Goal: Find specific page/section: Find specific page/section

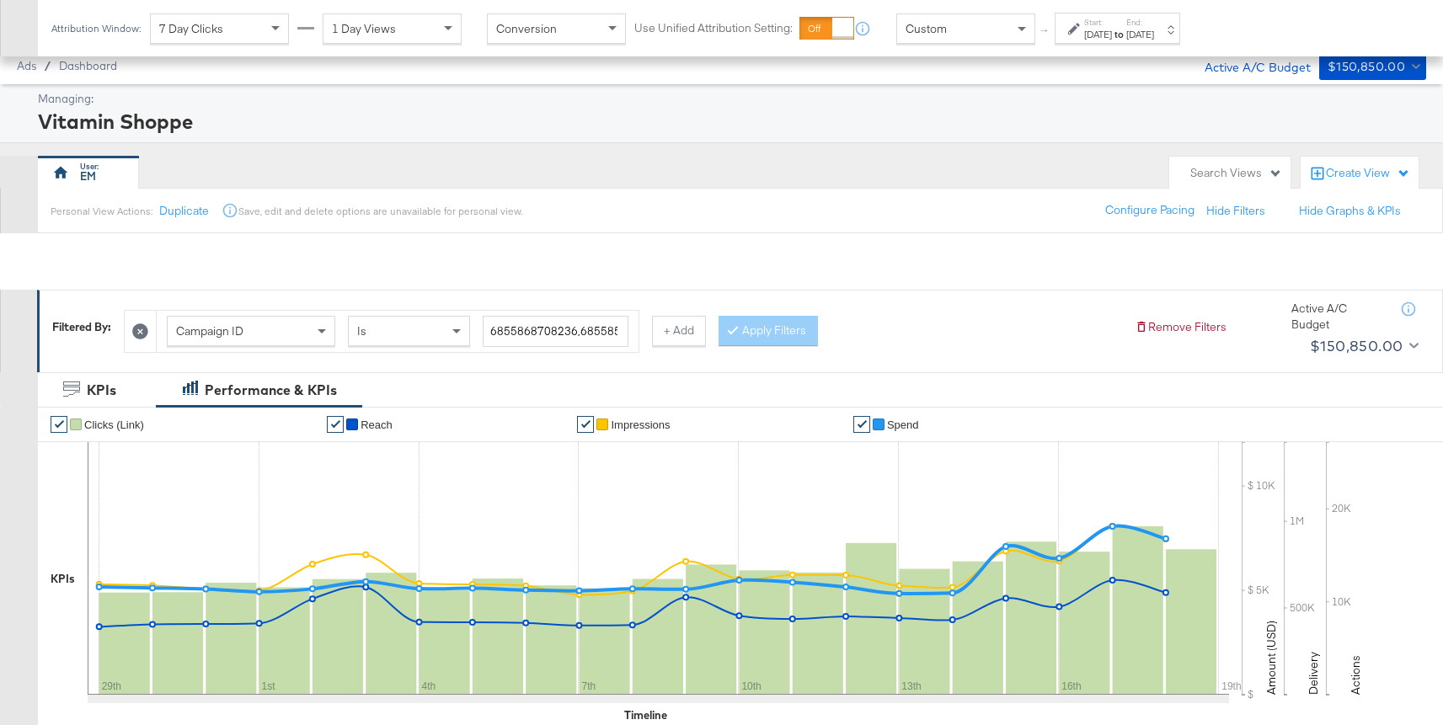
scroll to position [491, 0]
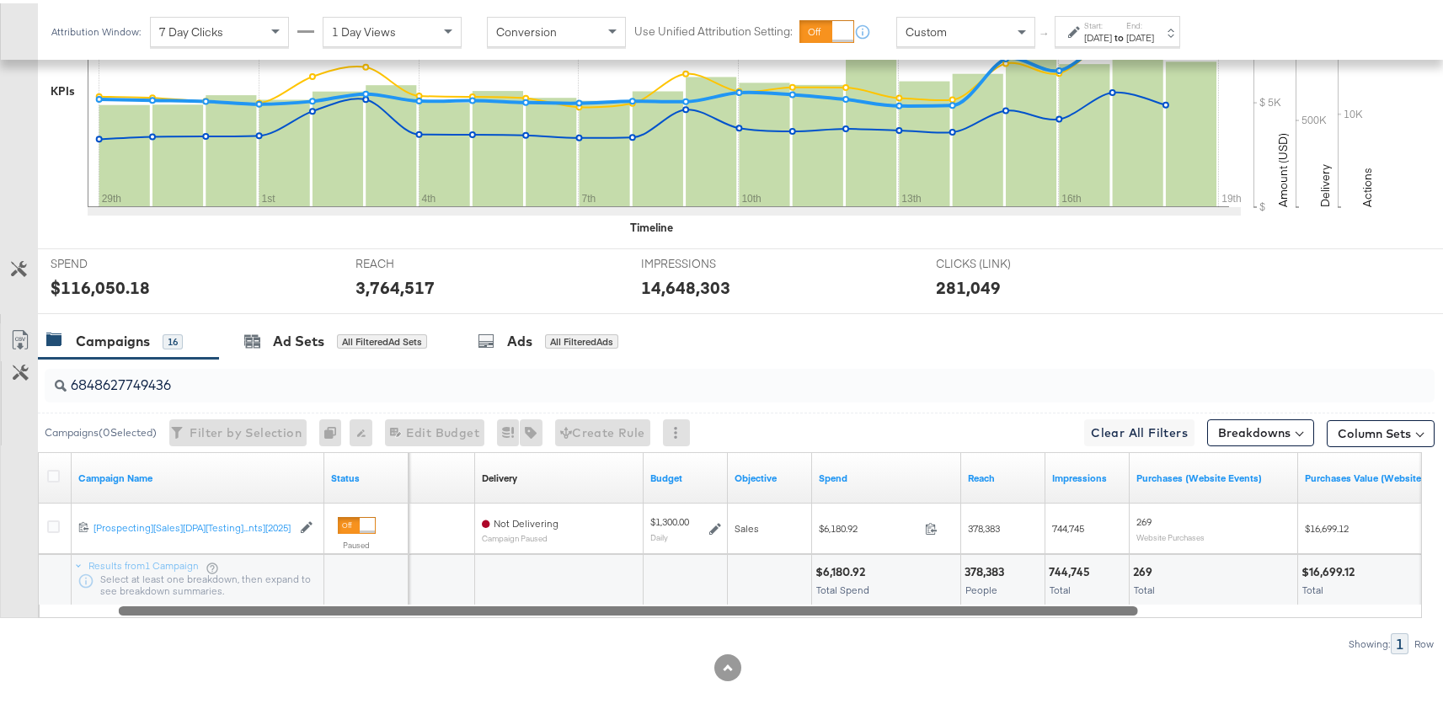
drag, startPoint x: 679, startPoint y: 612, endPoint x: 494, endPoint y: 628, distance: 186.0
click at [494, 628] on div "6848627749436 Campaigns ( 0 Selected) Filter by Selection Filter 0 campaigns 0 …" at bounding box center [717, 504] width 1435 height 296
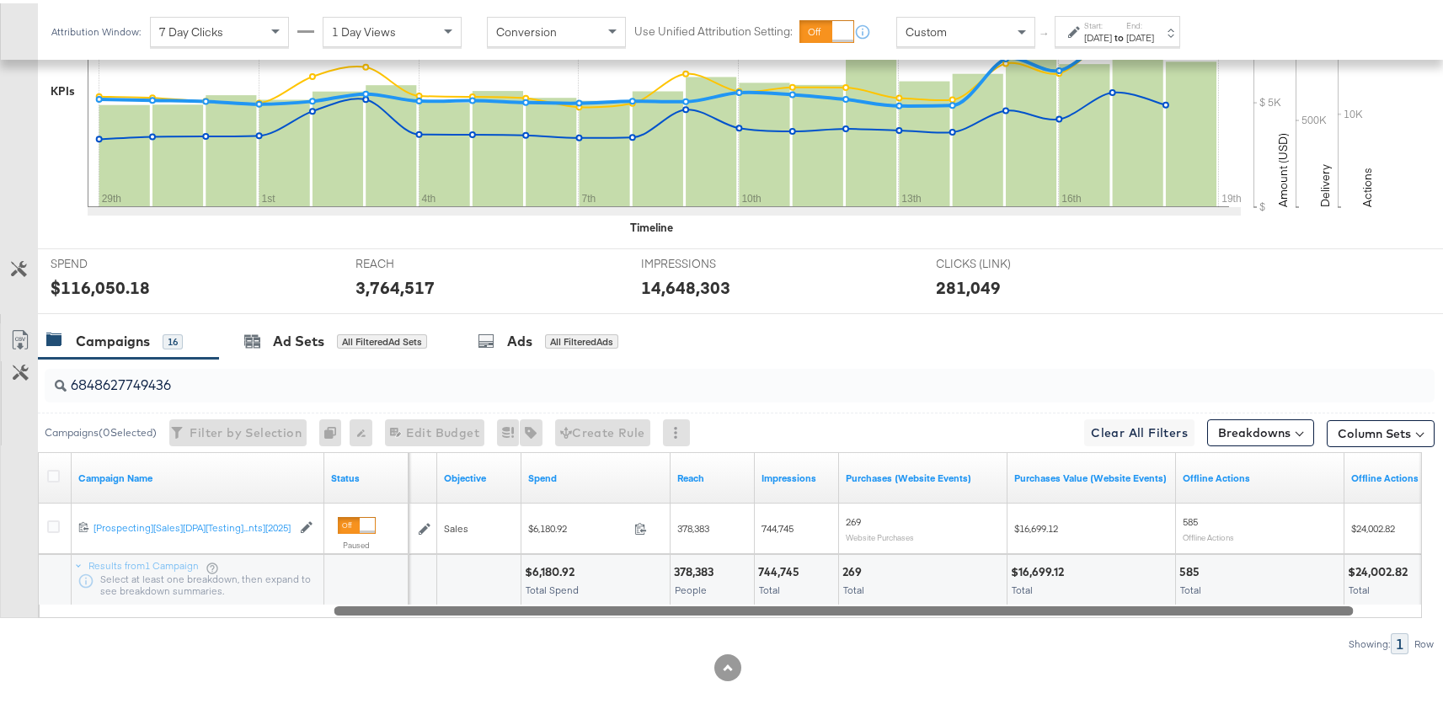
drag, startPoint x: 881, startPoint y: 613, endPoint x: 1100, endPoint y: 602, distance: 219.3
click at [1100, 602] on div at bounding box center [843, 607] width 1019 height 14
click at [1002, 614] on div "Campaign Name Status Budget Objective Spend Reach Impressions Purchases (Websit…" at bounding box center [730, 532] width 1384 height 166
click at [159, 389] on input "6848627749436" at bounding box center [688, 375] width 1242 height 33
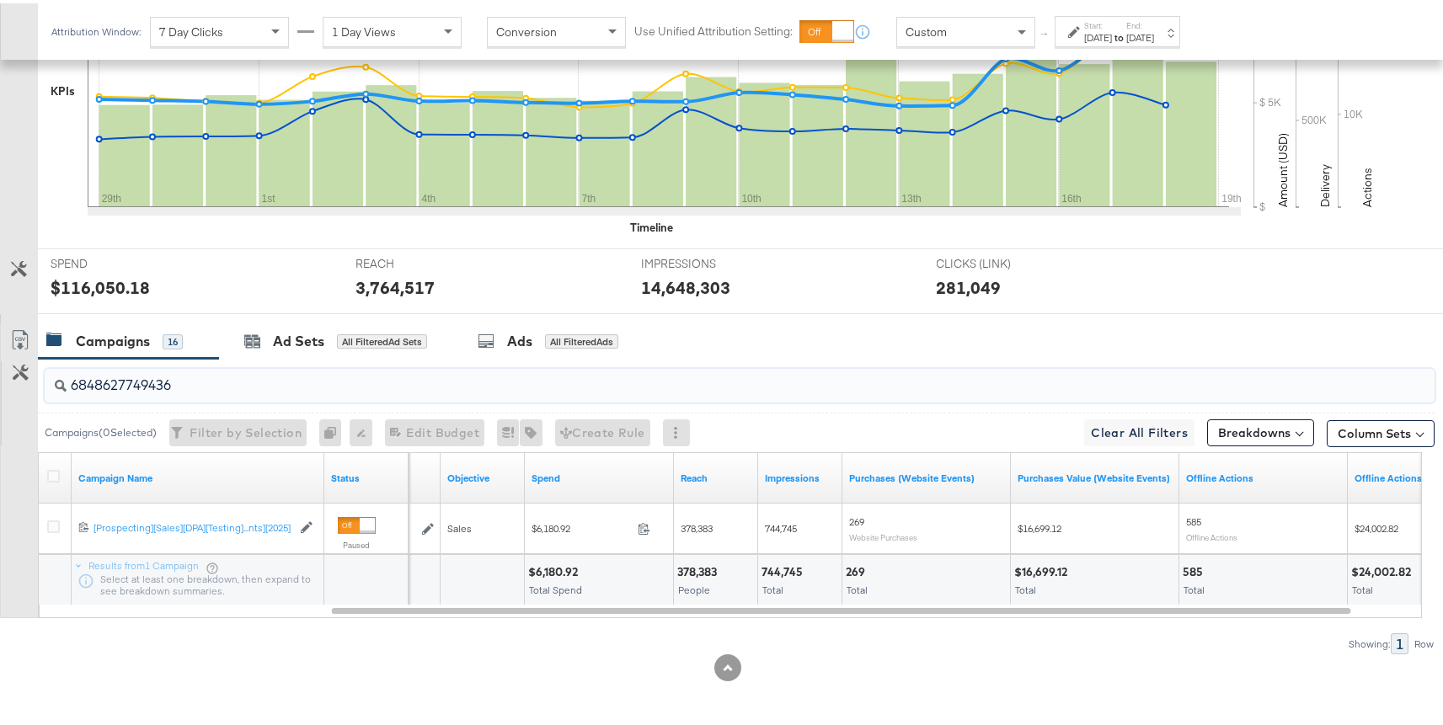
click at [238, 371] on input "6848627749436" at bounding box center [688, 375] width 1242 height 33
click at [238, 375] on input "6848627749436" at bounding box center [688, 375] width 1242 height 33
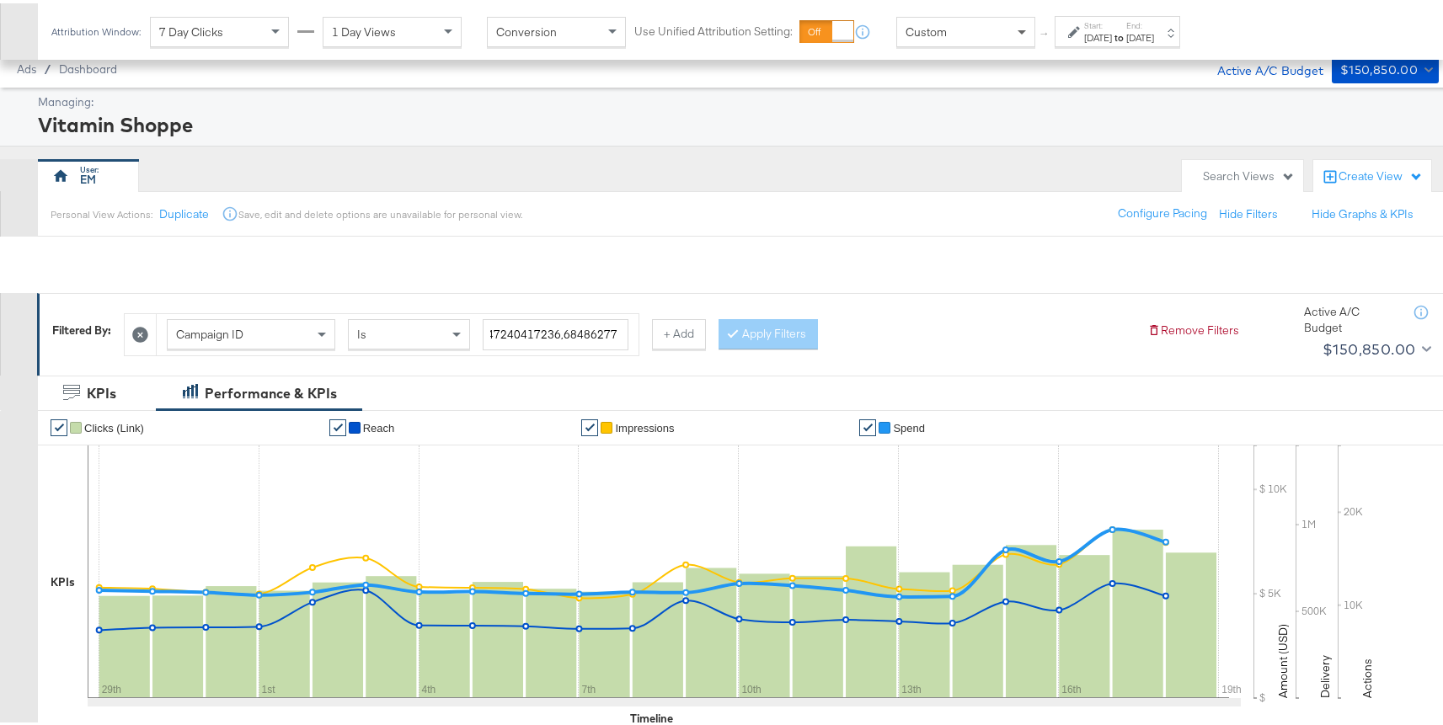
scroll to position [794, 0]
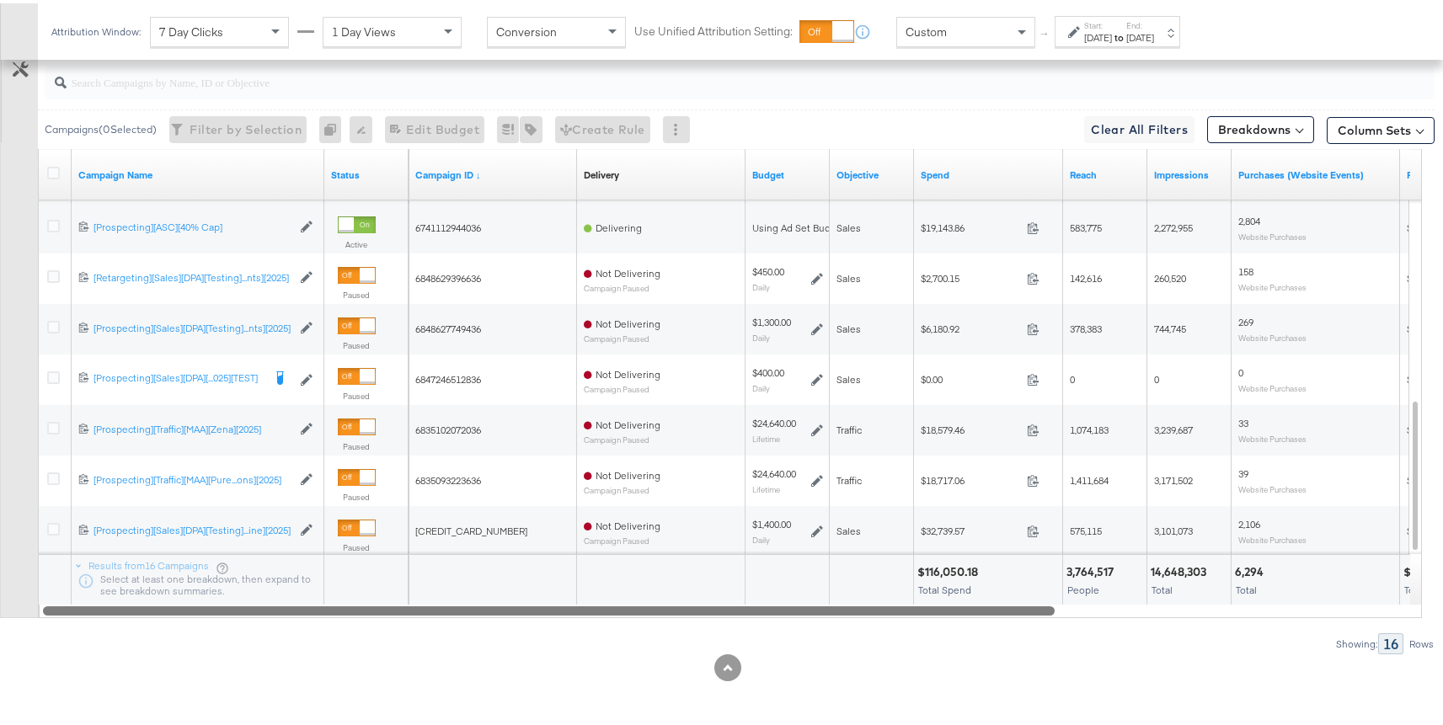
drag, startPoint x: 633, startPoint y: 603, endPoint x: 554, endPoint y: 591, distance: 80.1
click at [554, 591] on div "Campaign Name Status Campaign ID ↓ Delivery Sorting Unavailable Budget Objectiv…" at bounding box center [730, 380] width 1384 height 469
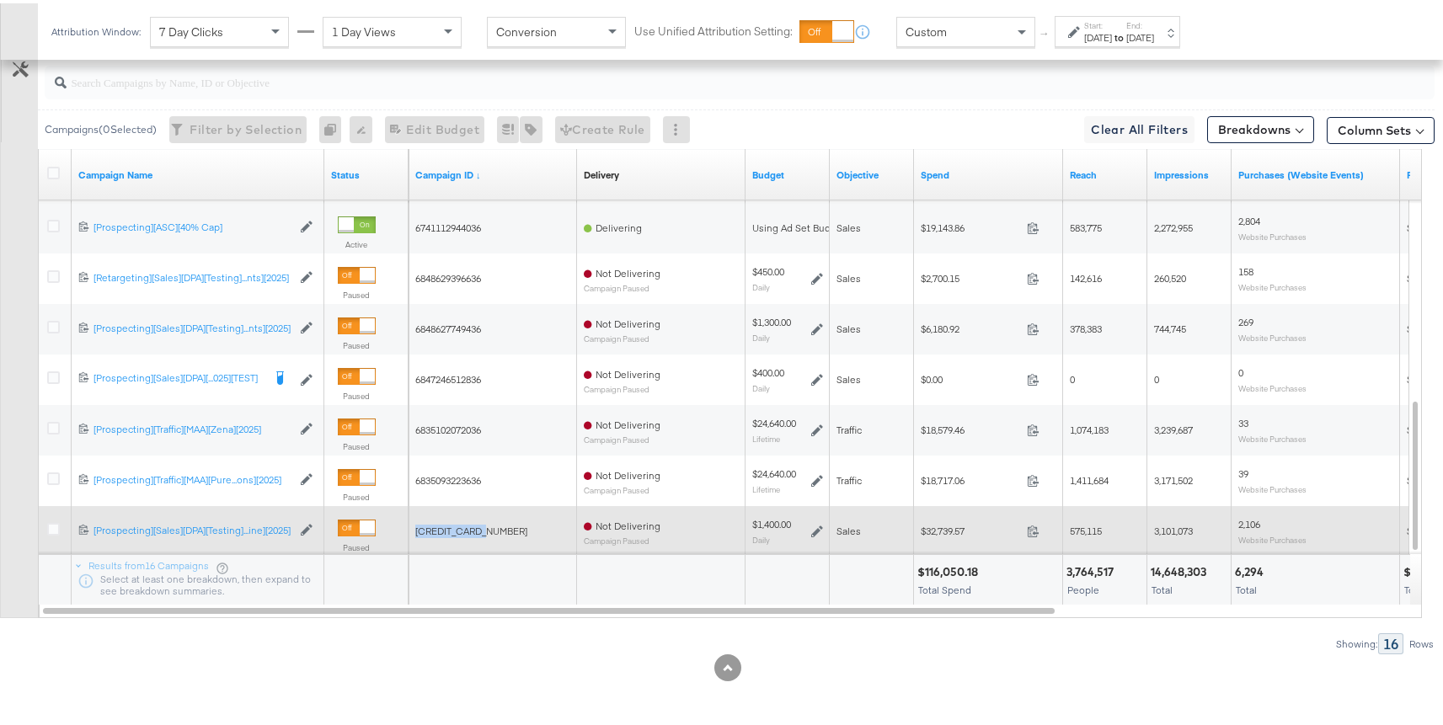
drag, startPoint x: 489, startPoint y: 529, endPoint x: 413, endPoint y: 526, distance: 76.7
click at [413, 526] on div "[CREDIT_CARD_NUMBER]" at bounding box center [493, 528] width 169 height 27
copy span "[CREDIT_CARD_NUMBER]"
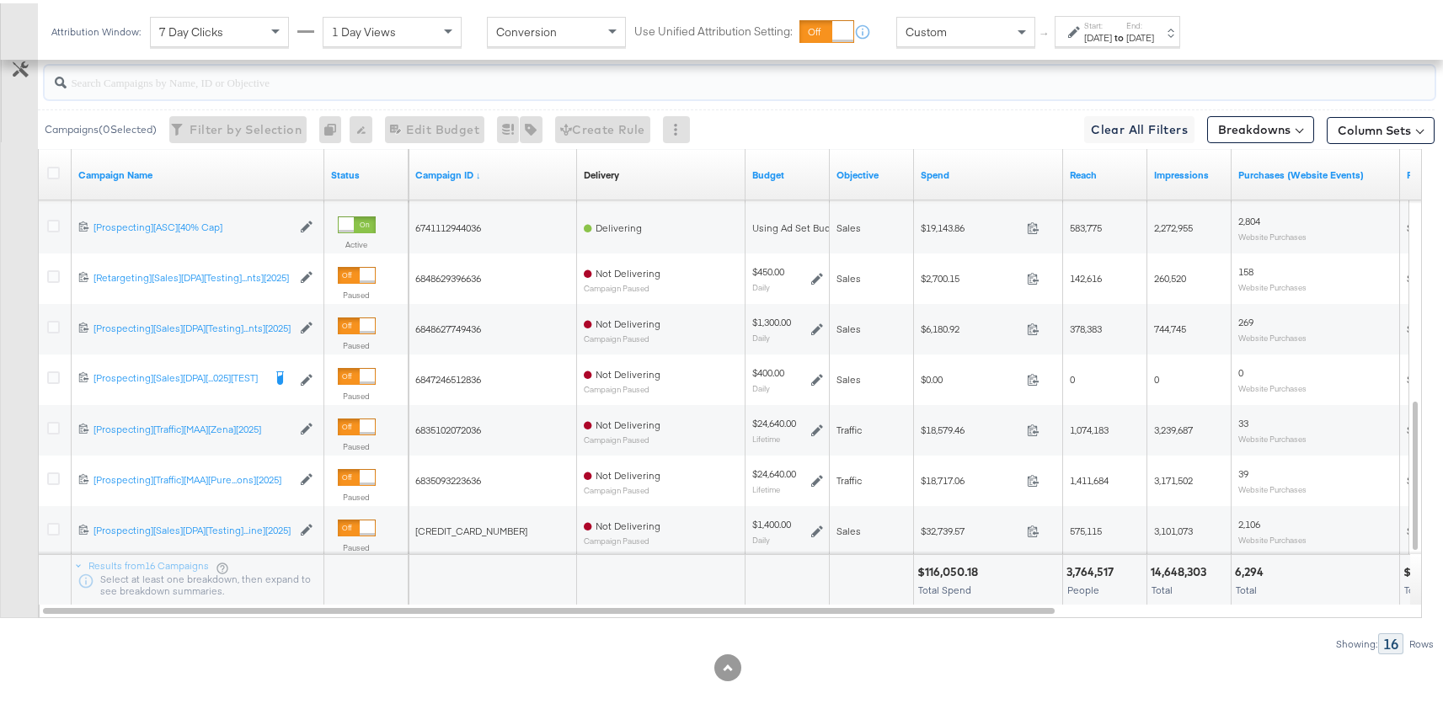
click at [380, 77] on input "search" at bounding box center [688, 72] width 1242 height 33
paste input "[CREDIT_CARD_NUMBER]"
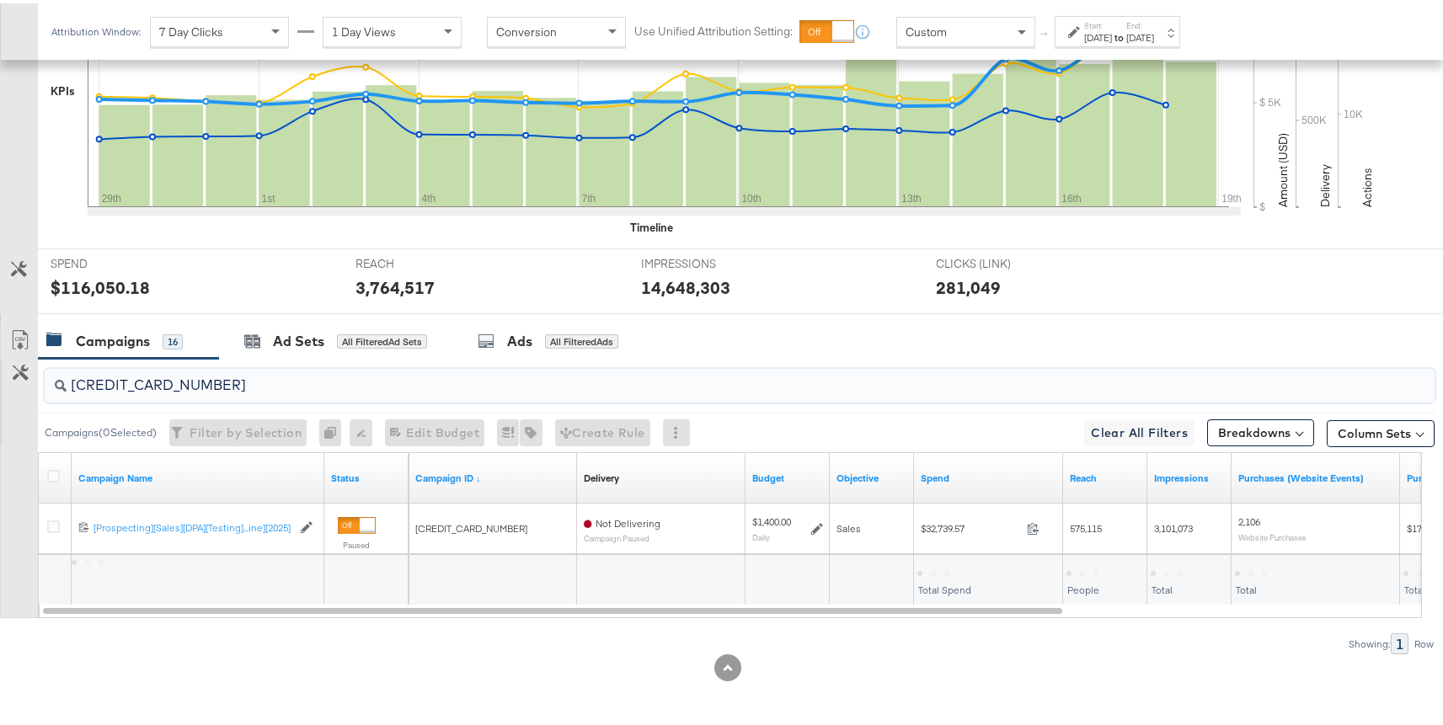
scroll to position [491, 0]
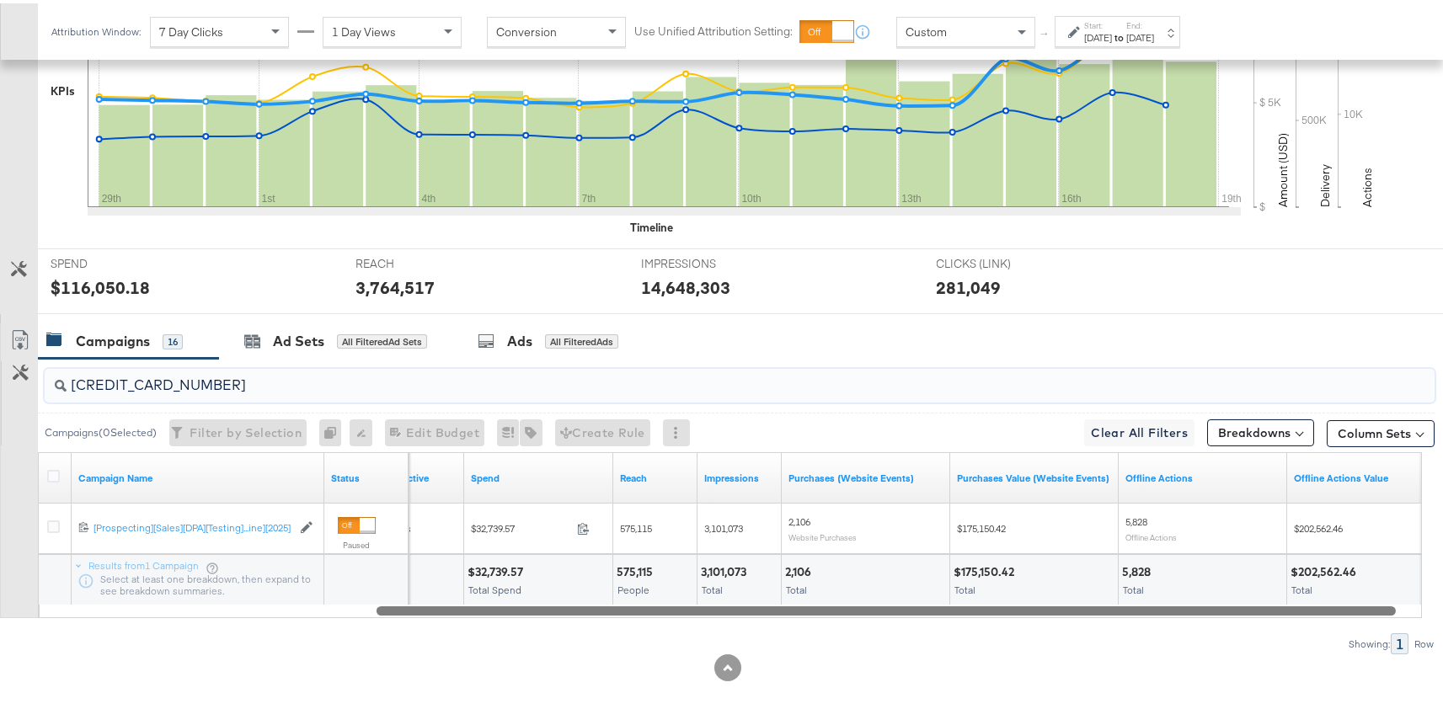
drag, startPoint x: 929, startPoint y: 609, endPoint x: 1263, endPoint y: 603, distance: 333.7
click at [1263, 603] on div at bounding box center [886, 607] width 1019 height 14
type input "[CREDIT_CARD_NUMBER]"
click at [318, 381] on input "[CREDIT_CARD_NUMBER]" at bounding box center [688, 375] width 1242 height 33
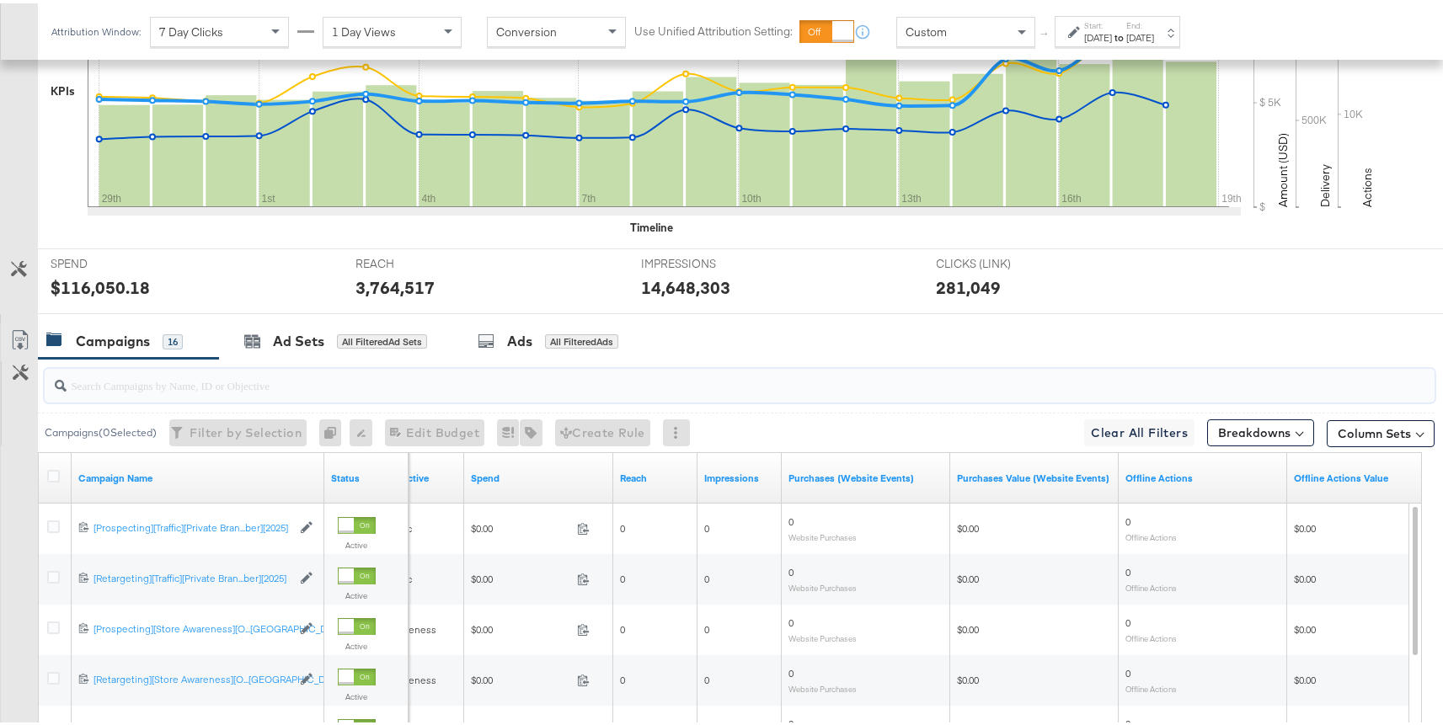
scroll to position [794, 0]
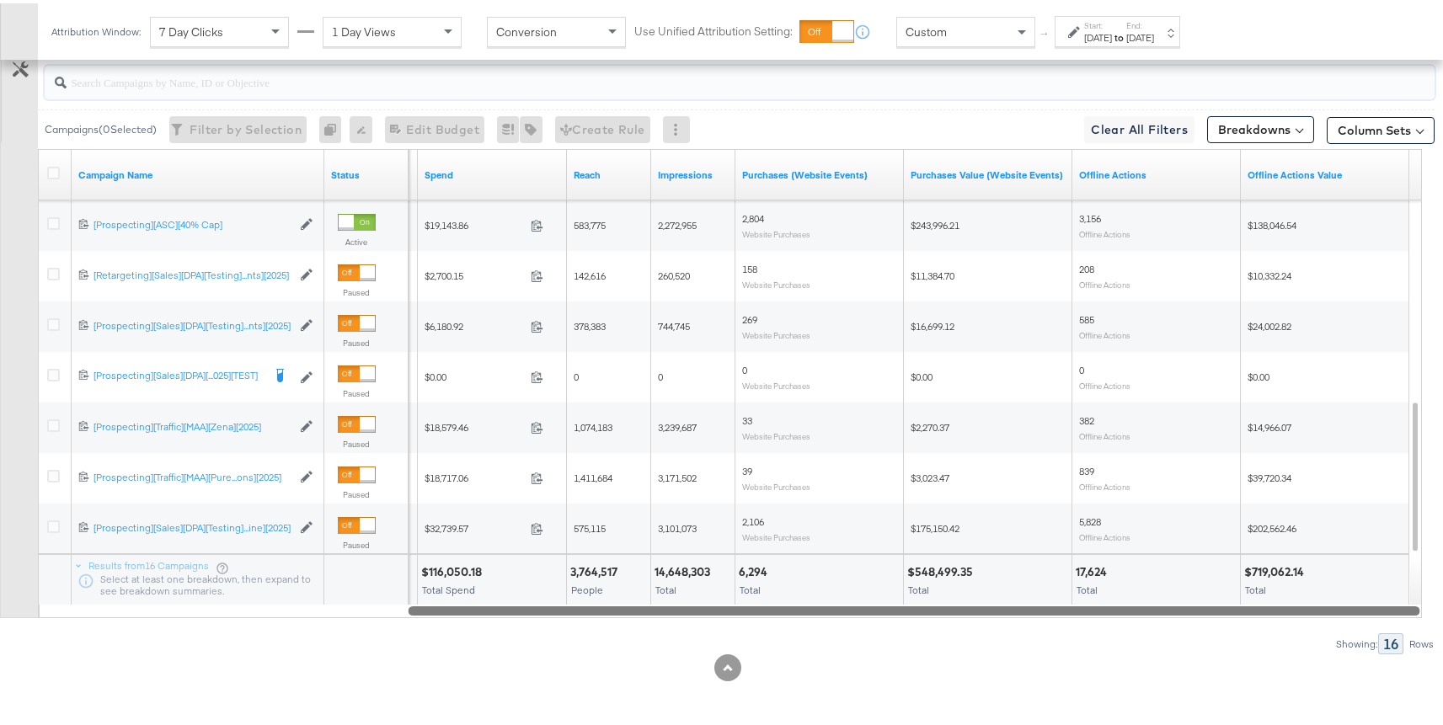
drag, startPoint x: 596, startPoint y: 610, endPoint x: 862, endPoint y: 607, distance: 266.3
click at [862, 607] on div at bounding box center [915, 607] width 1012 height 14
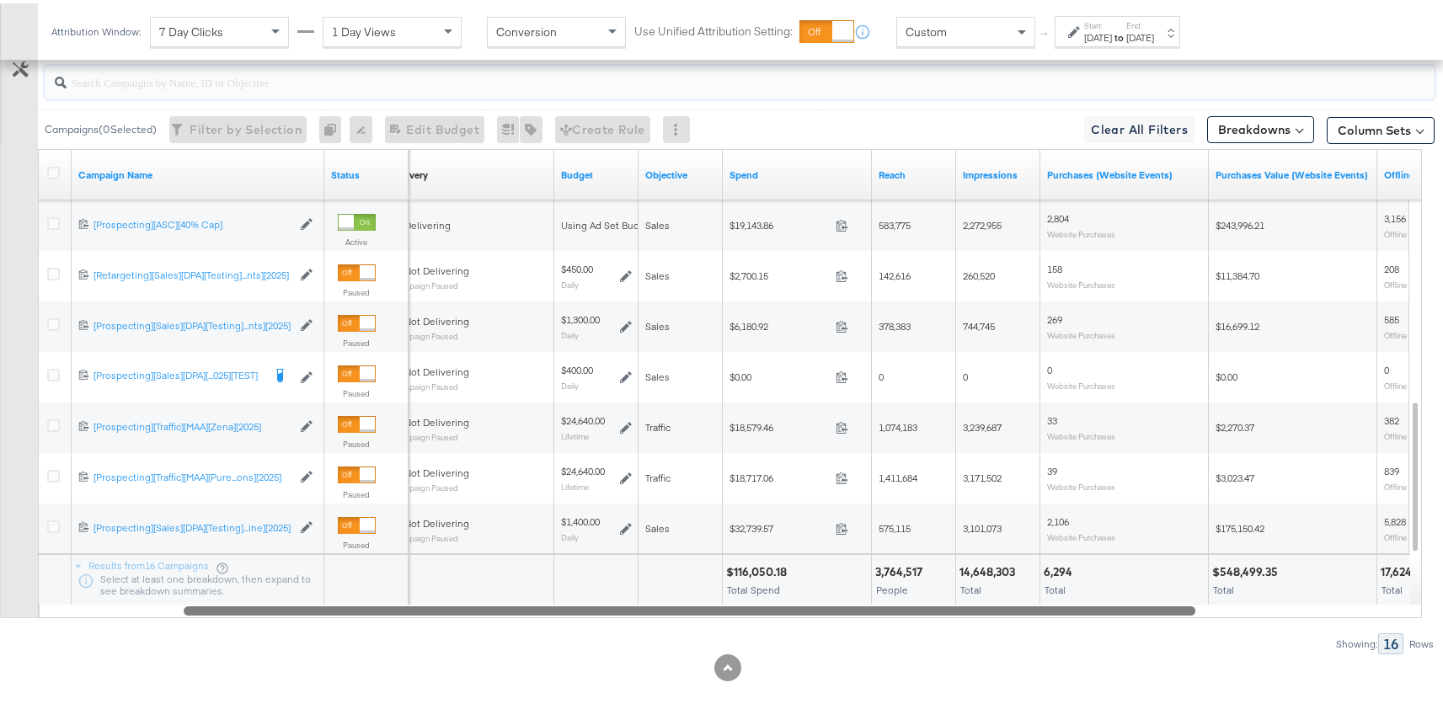
drag, startPoint x: 545, startPoint y: 604, endPoint x: 320, endPoint y: 600, distance: 225.0
click at [320, 600] on div "Campaign Name Status Delivery Sorting Unavailable Budget Objective Spend Reach …" at bounding box center [730, 380] width 1384 height 469
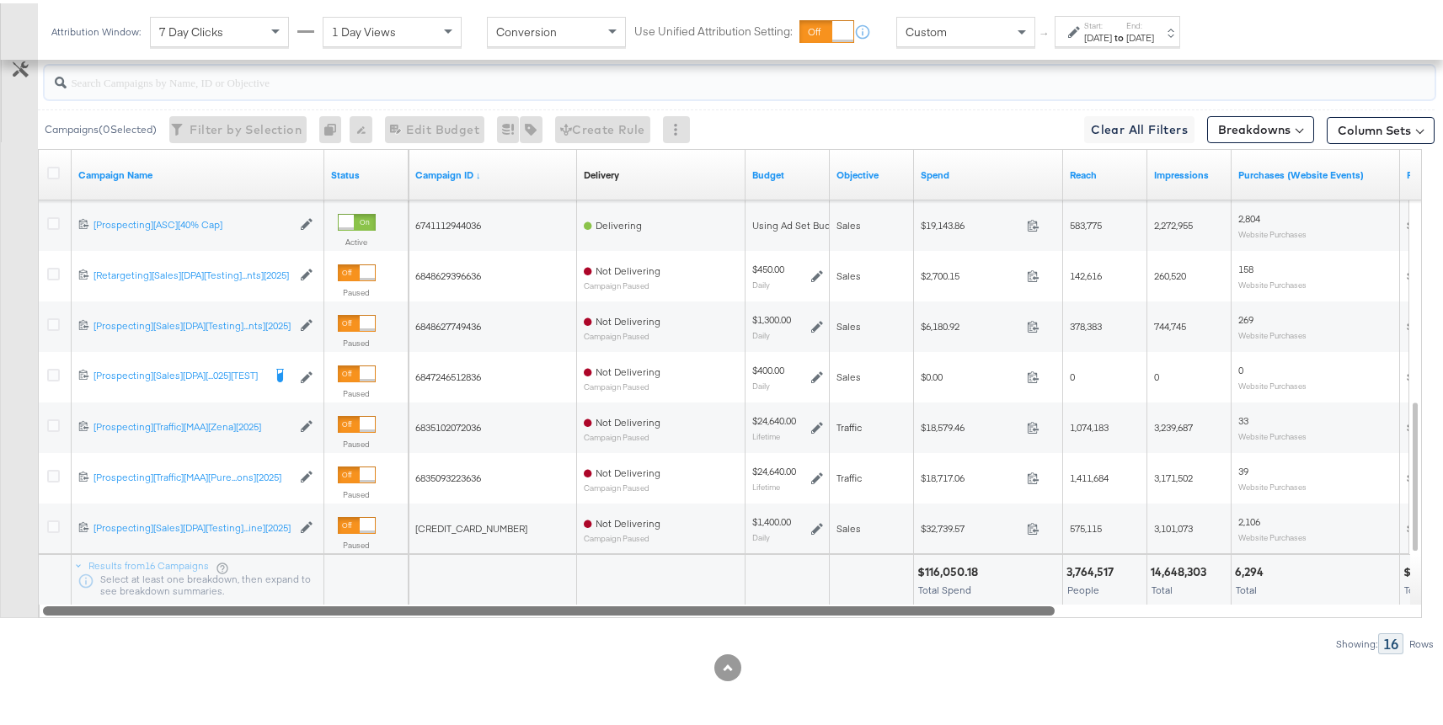
drag, startPoint x: 583, startPoint y: 606, endPoint x: 400, endPoint y: 596, distance: 183.1
click at [400, 596] on div "Campaign Name Status Campaign ID ↓ Delivery Sorting Unavailable Budget Objectiv…" at bounding box center [730, 380] width 1384 height 469
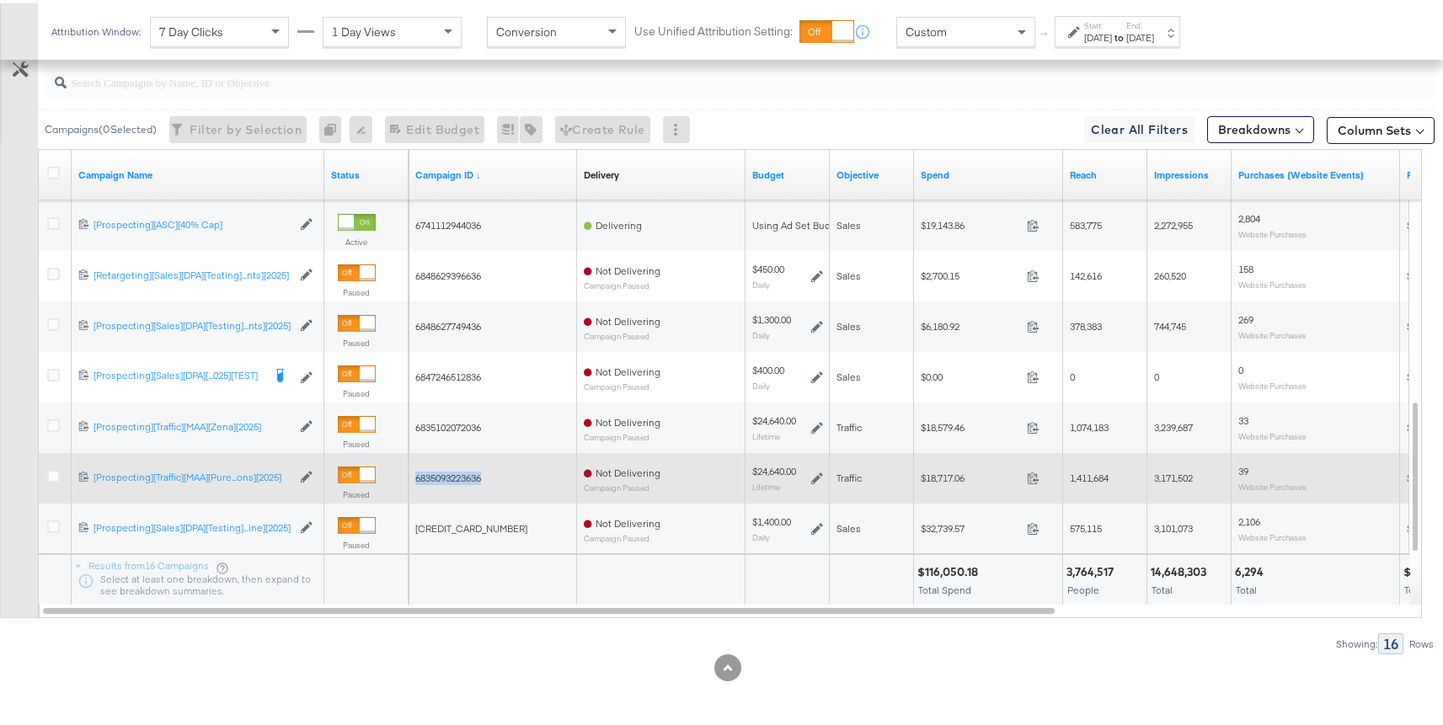
drag, startPoint x: 488, startPoint y: 478, endPoint x: 416, endPoint y: 479, distance: 71.6
click at [415, 478] on div "6835093223636" at bounding box center [493, 475] width 169 height 27
copy span "6835093223636"
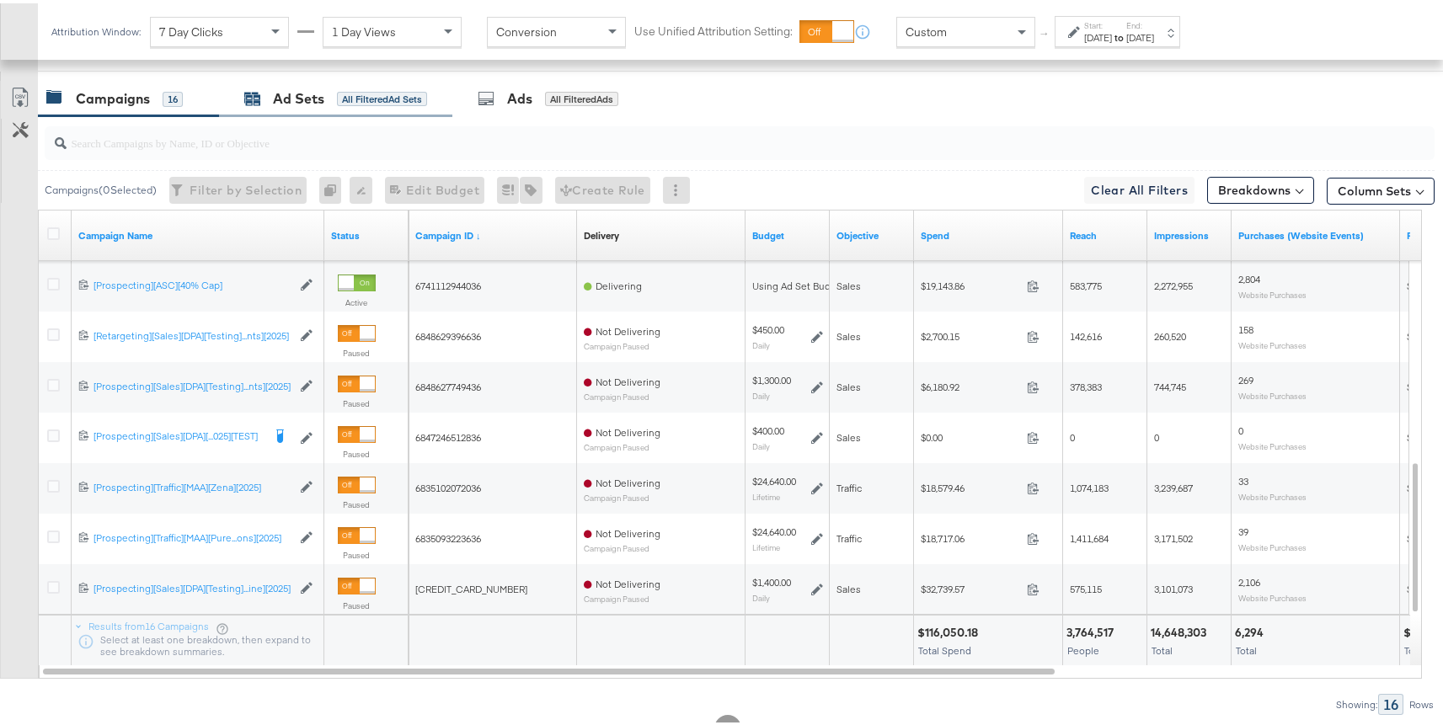
scroll to position [727, 0]
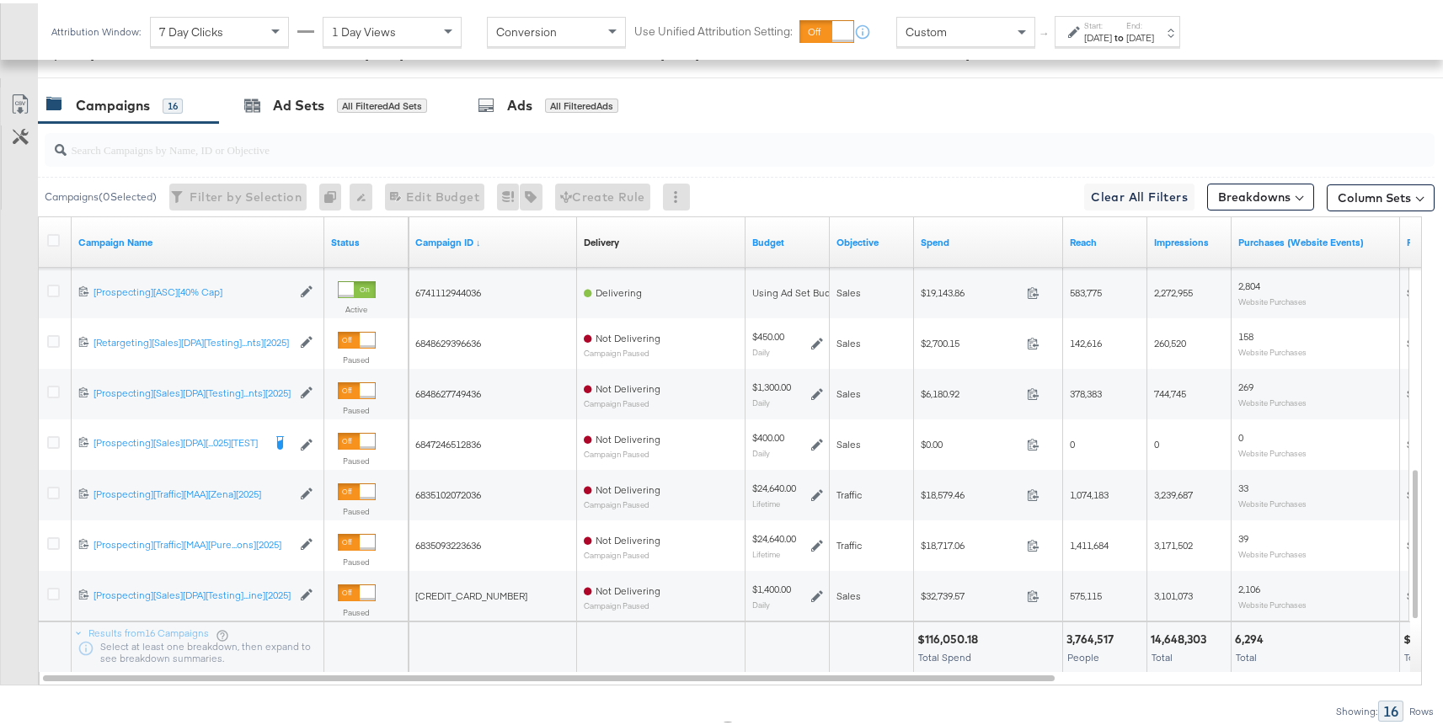
click at [328, 163] on div at bounding box center [740, 146] width 1390 height 40
click at [352, 147] on input "search" at bounding box center [688, 139] width 1242 height 33
paste input "6835093223636"
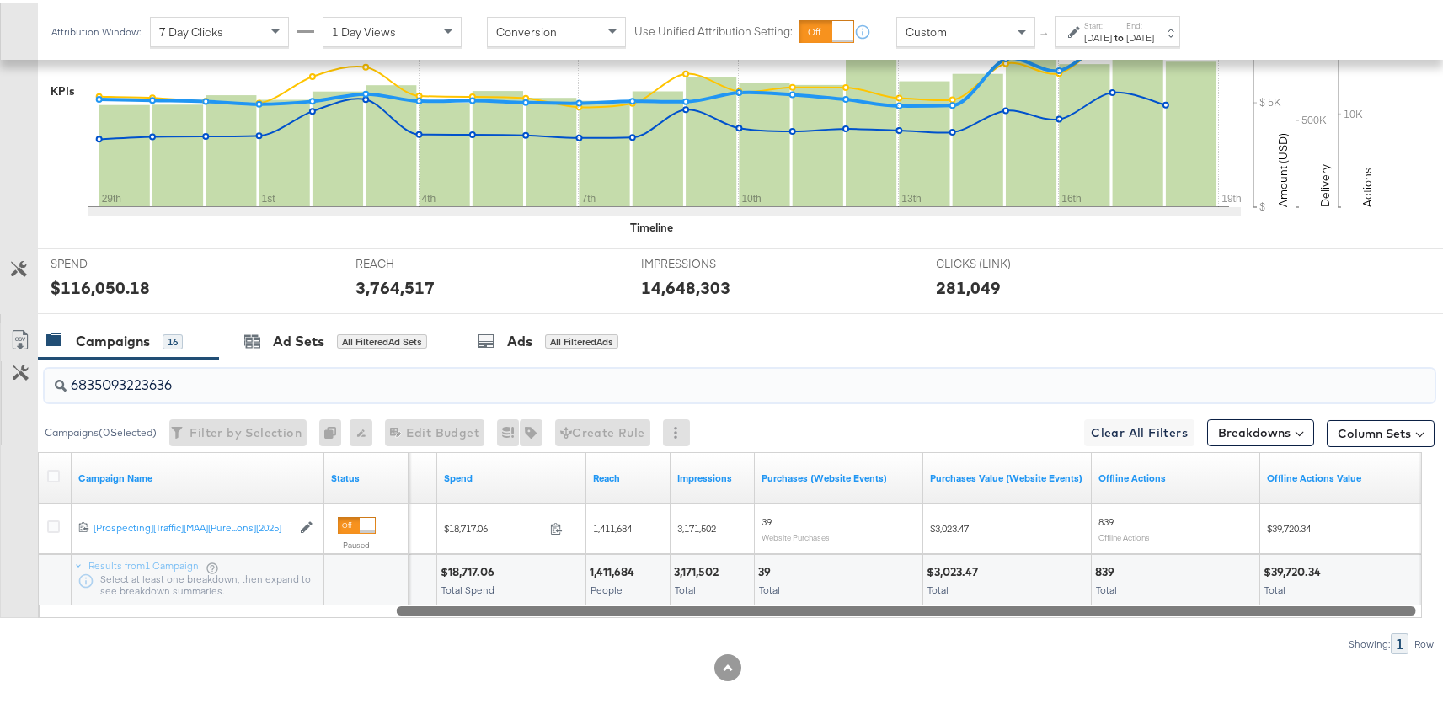
drag, startPoint x: 669, startPoint y: 605, endPoint x: 1049, endPoint y: 609, distance: 380.0
click at [1049, 609] on div at bounding box center [906, 607] width 1019 height 14
type input "6835093223636"
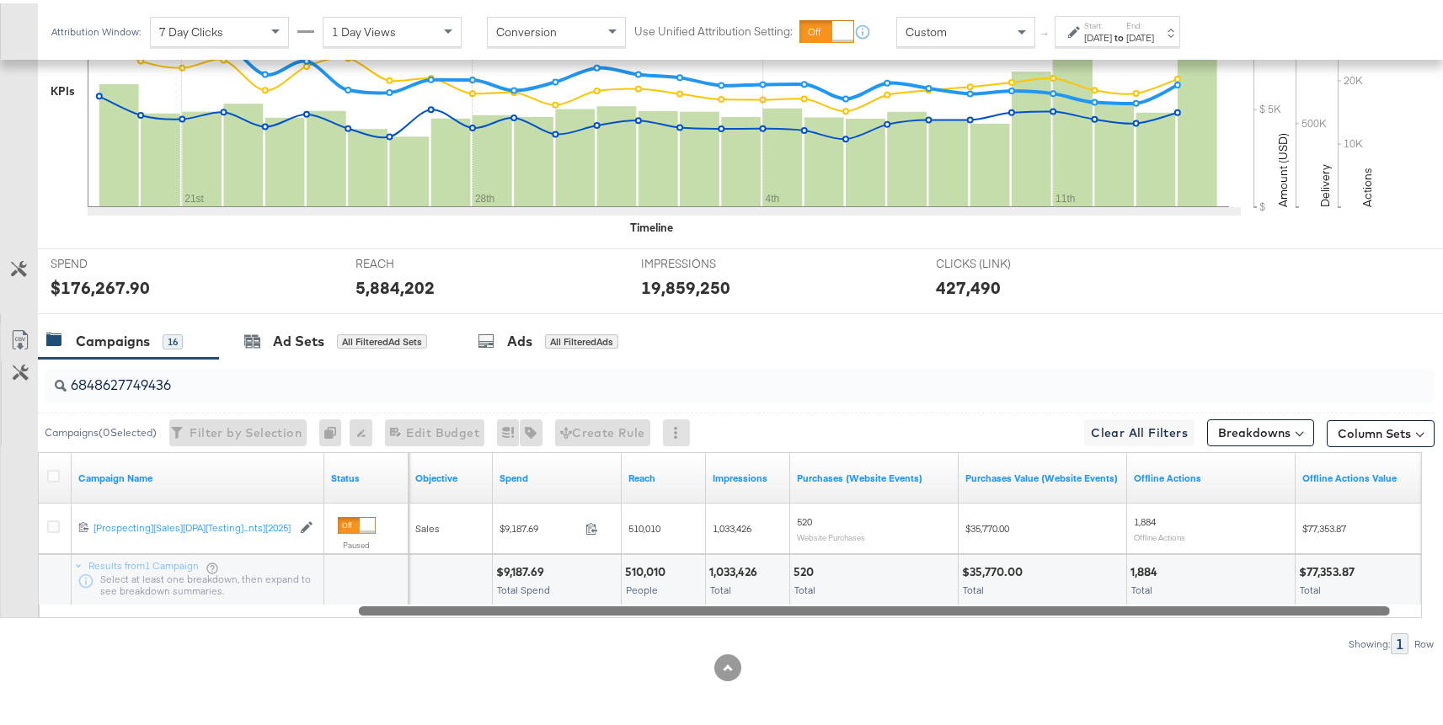
scroll to position [491, 0]
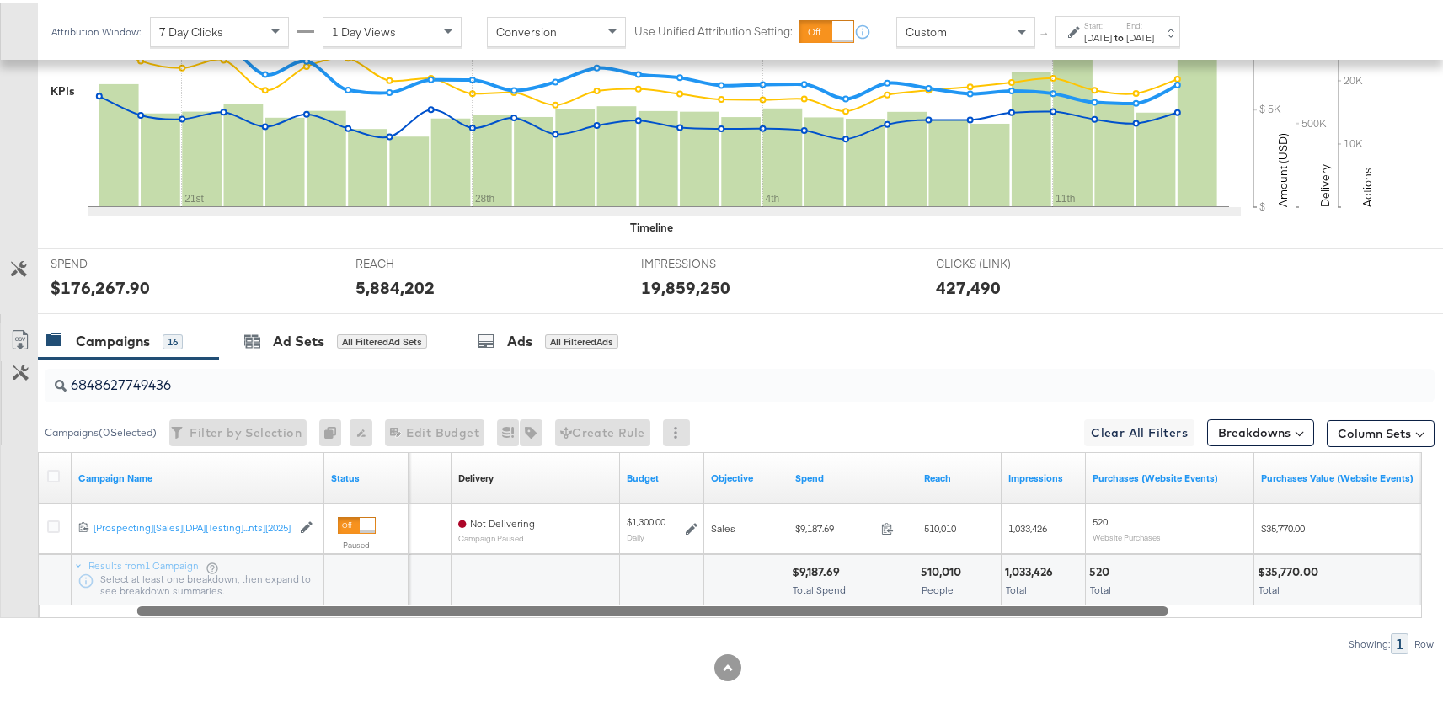
drag, startPoint x: 636, startPoint y: 609, endPoint x: 546, endPoint y: 613, distance: 90.2
click at [546, 613] on div at bounding box center [652, 607] width 1031 height 14
drag, startPoint x: 912, startPoint y: 610, endPoint x: 1093, endPoint y: 633, distance: 182.6
click at [1093, 633] on div "6848627749436 Campaigns ( 0 Selected) Filter by Selection Filter 0 campaigns 0 …" at bounding box center [717, 504] width 1435 height 296
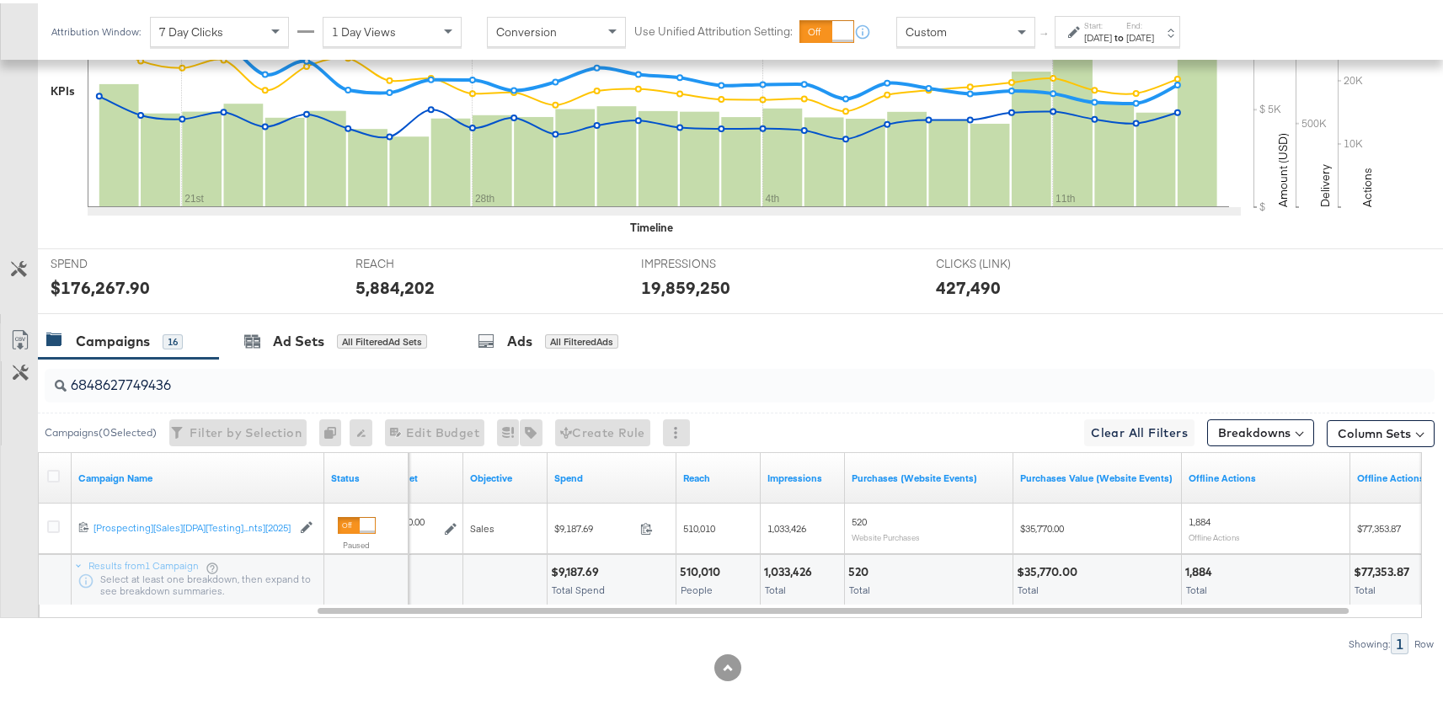
click at [195, 394] on div "6848627749436" at bounding box center [740, 383] width 1390 height 34
click at [207, 386] on input "6848627749436" at bounding box center [688, 375] width 1242 height 33
paste input "256765210"
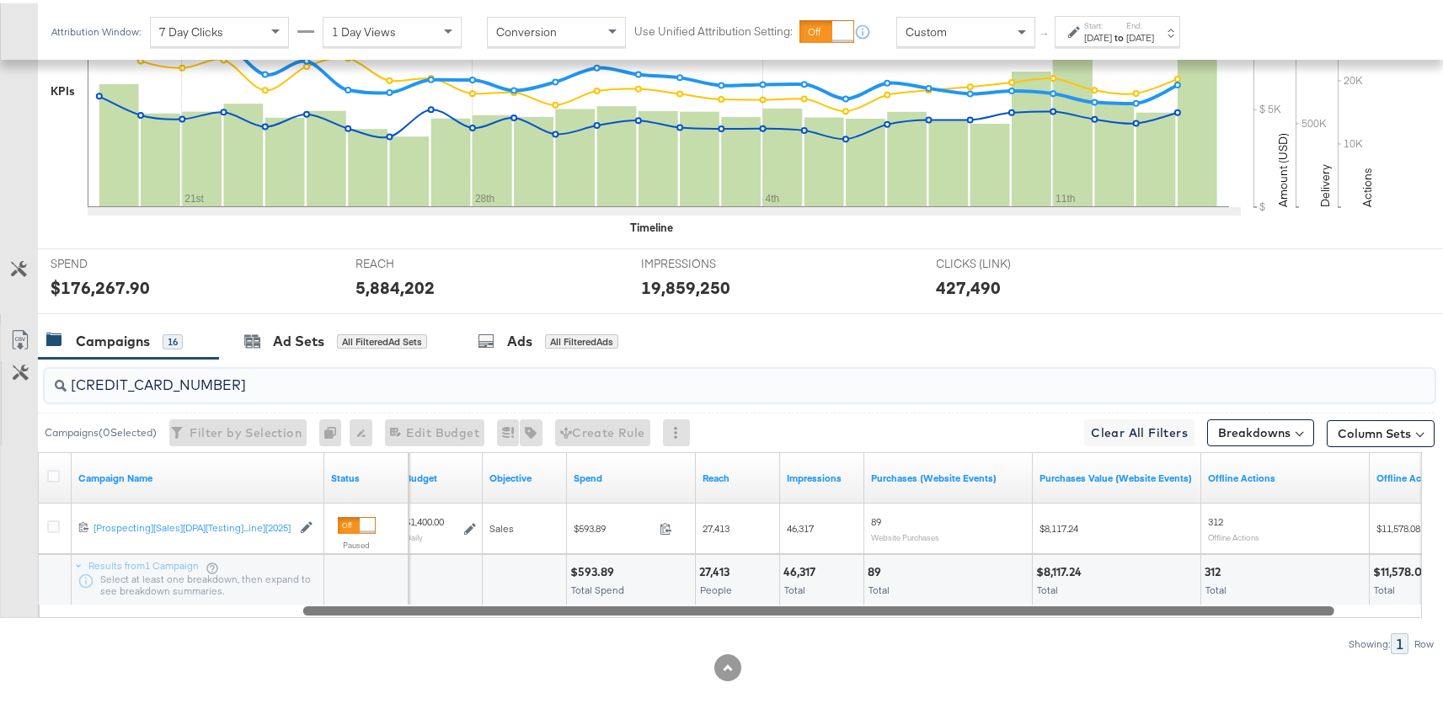
drag, startPoint x: 1047, startPoint y: 606, endPoint x: 1073, endPoint y: 618, distance: 28.3
click at [1073, 618] on div "6825676521036 Campaigns ( 0 Selected) Filter by Selection Filter 0 campaigns 0 …" at bounding box center [717, 504] width 1435 height 296
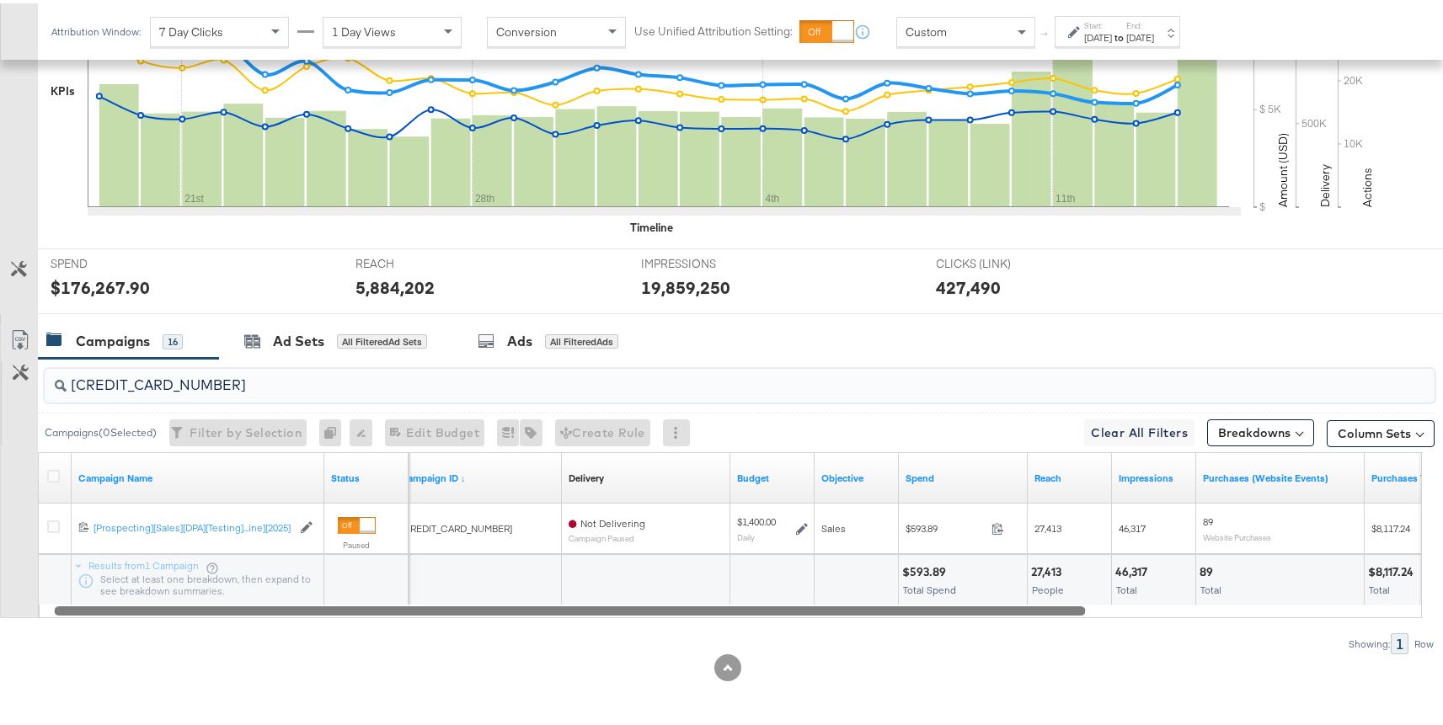
drag, startPoint x: 738, startPoint y: 605, endPoint x: 380, endPoint y: 587, distance: 358.5
click at [380, 587] on div "Campaign Name Status Campaign ID ↓ Delivery Sorting Unavailable Budget Objectiv…" at bounding box center [730, 532] width 1384 height 166
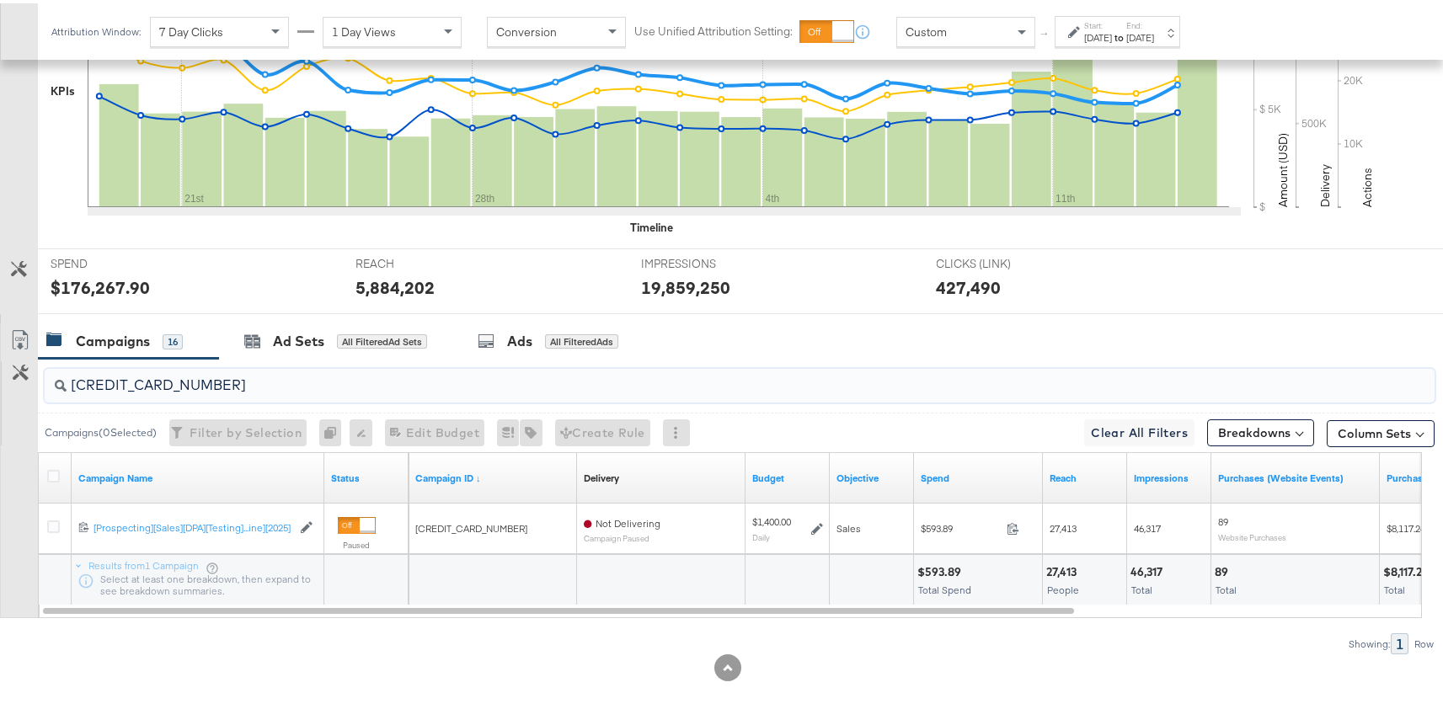
click at [286, 376] on input "[CREDIT_CARD_NUMBER]" at bounding box center [688, 375] width 1242 height 33
paste input "350932236"
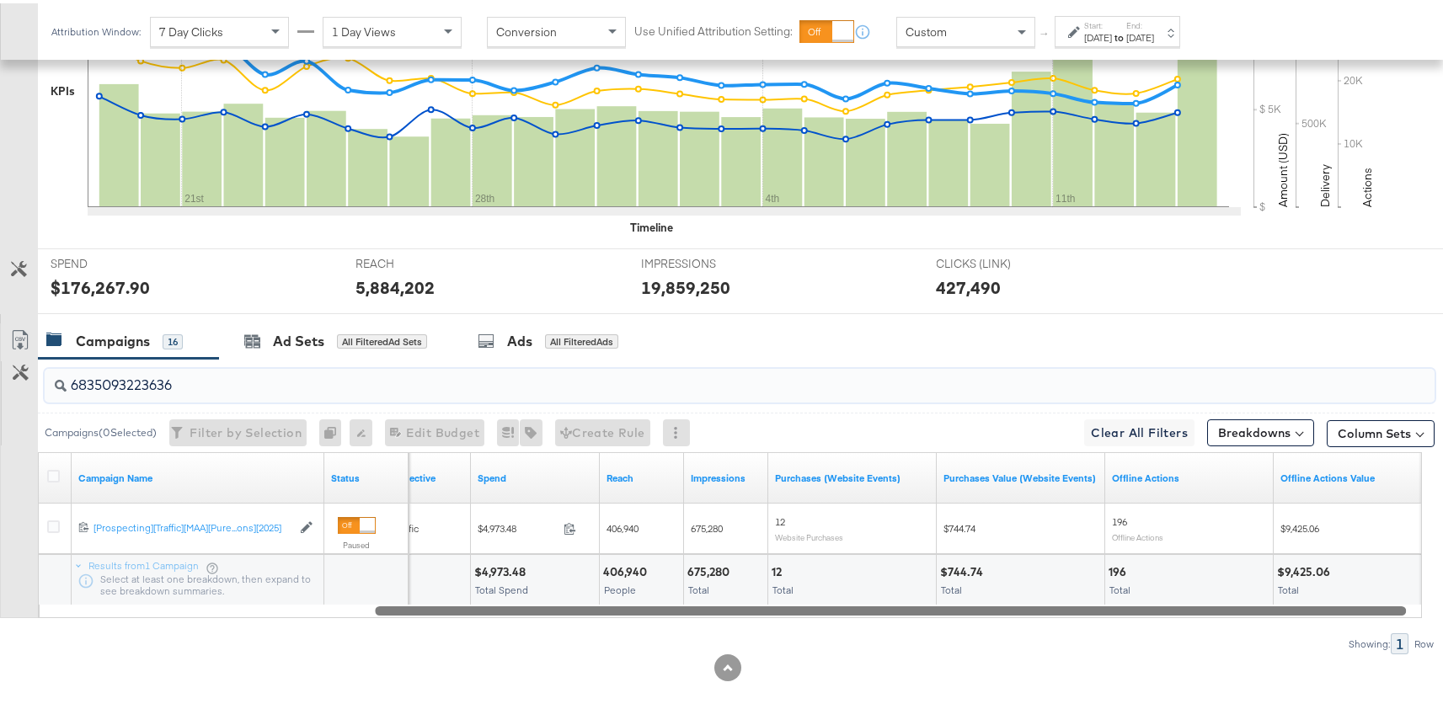
drag, startPoint x: 564, startPoint y: 607, endPoint x: 867, endPoint y: 607, distance: 303.3
click at [867, 607] on div at bounding box center [890, 607] width 1031 height 14
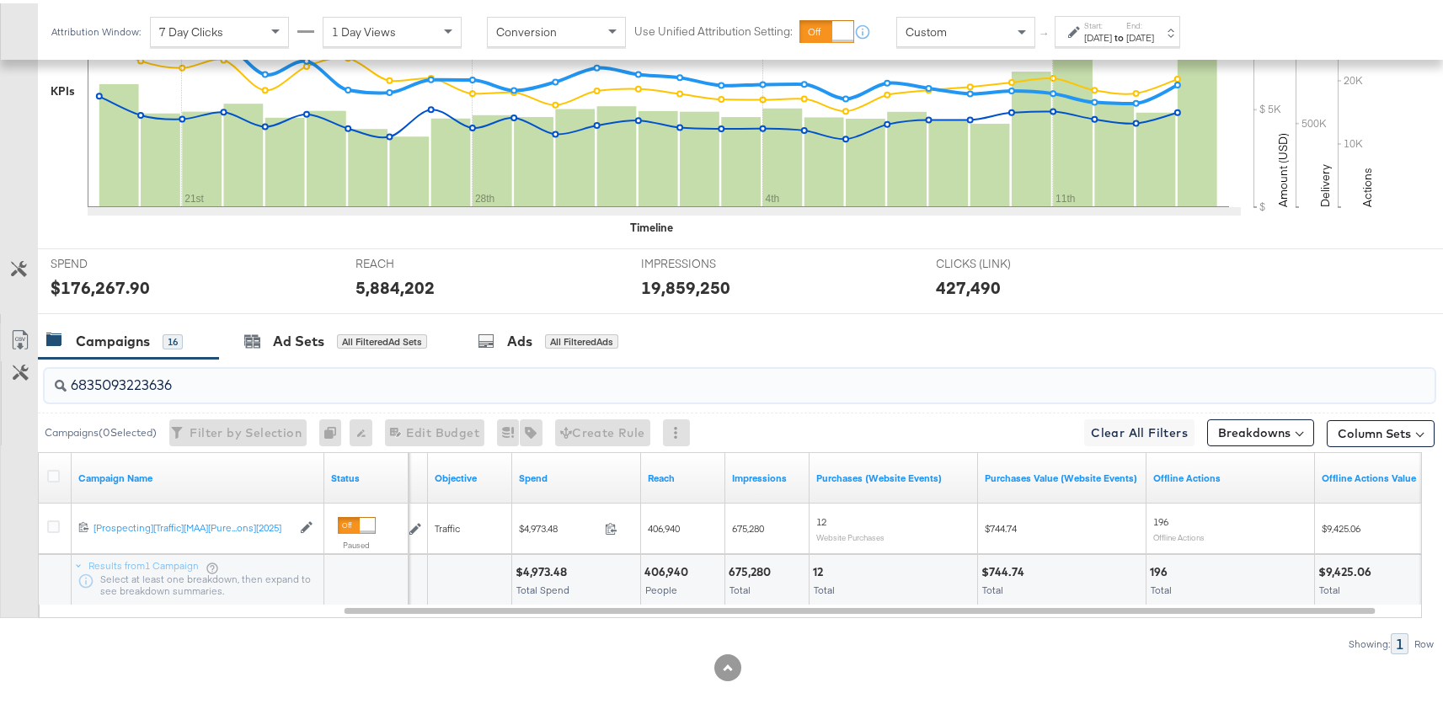
type input "6835093223636"
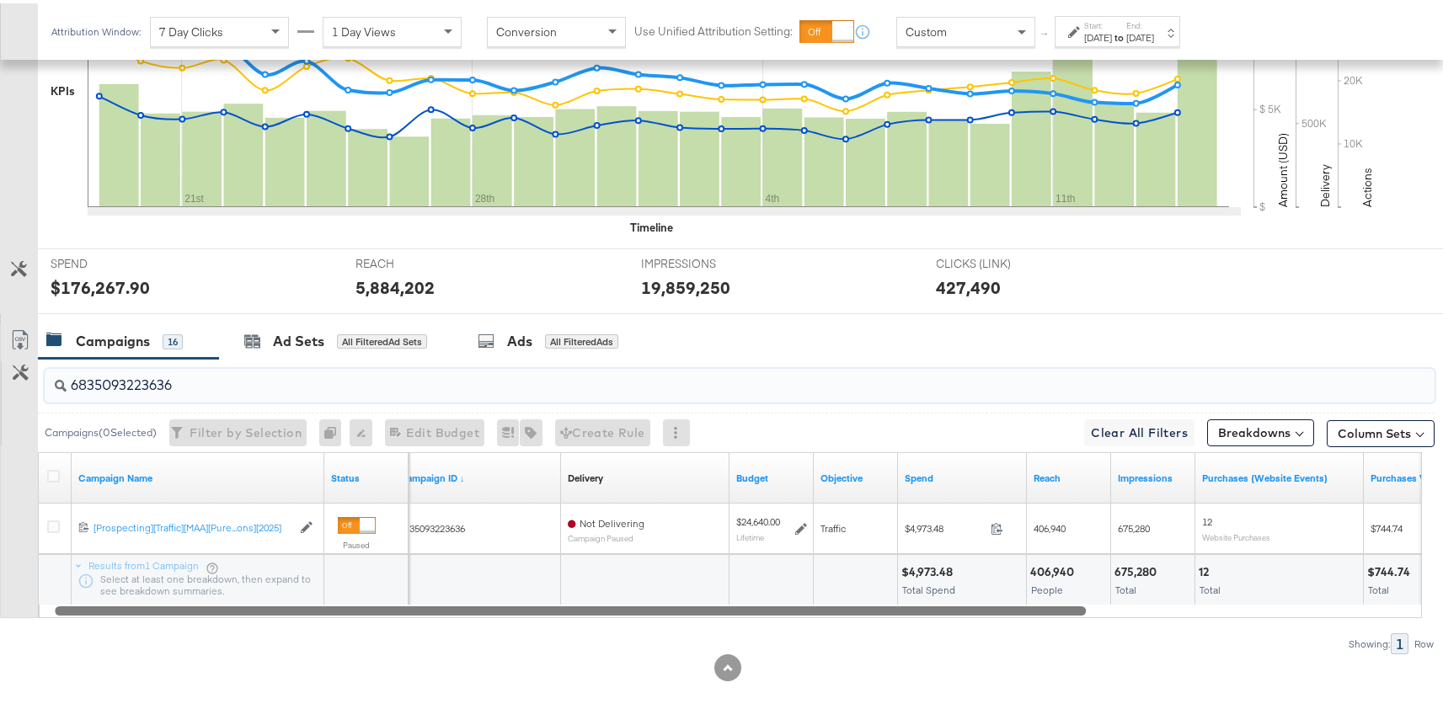
drag, startPoint x: 1043, startPoint y: 611, endPoint x: 908, endPoint y: 591, distance: 136.3
click at [908, 593] on div "Campaign Name Status Campaign ID ↓ Delivery Sorting Unavailable Budget Objectiv…" at bounding box center [730, 532] width 1384 height 166
